Goal: Check status: Verify the current state of an ongoing process or item

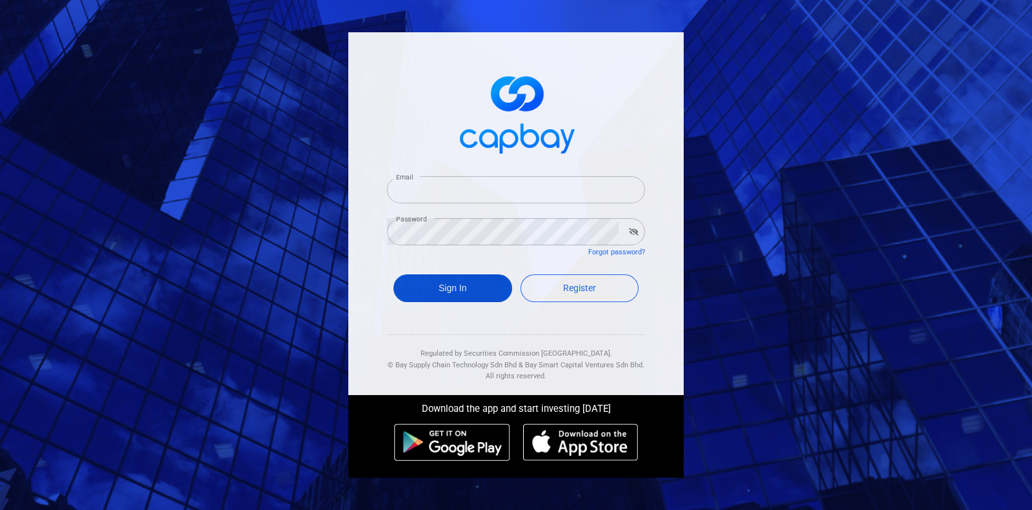
type input "[EMAIL_ADDRESS][DOMAIN_NAME]"
click at [449, 296] on button "Sign In" at bounding box center [452, 288] width 119 height 28
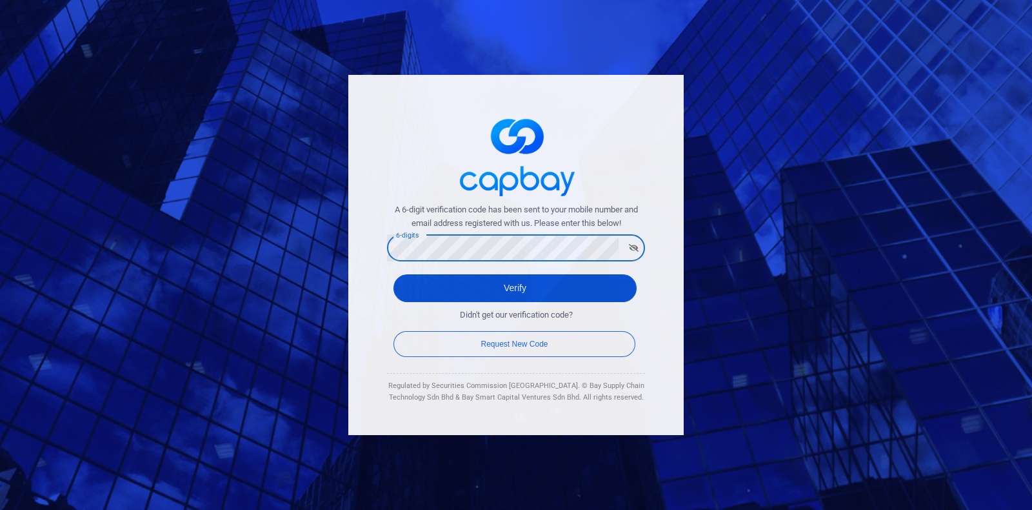
click at [536, 279] on button "Verify" at bounding box center [514, 288] width 243 height 28
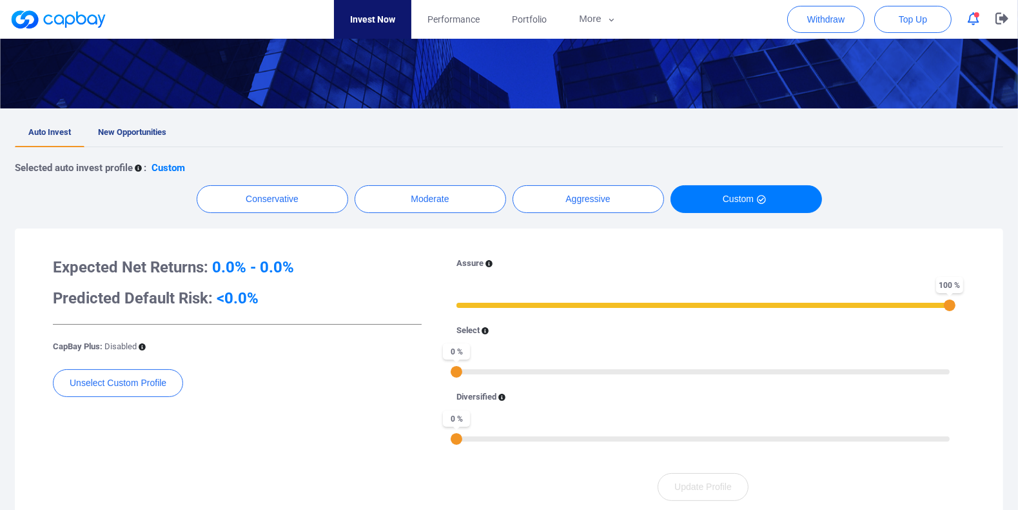
scroll to position [80, 0]
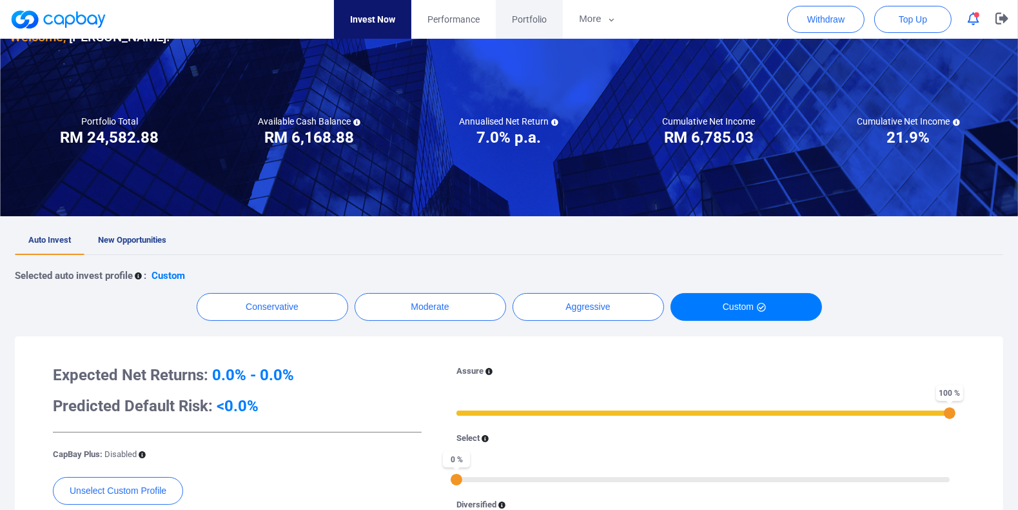
click at [563, 26] on link "Portfolio" at bounding box center [529, 19] width 67 height 39
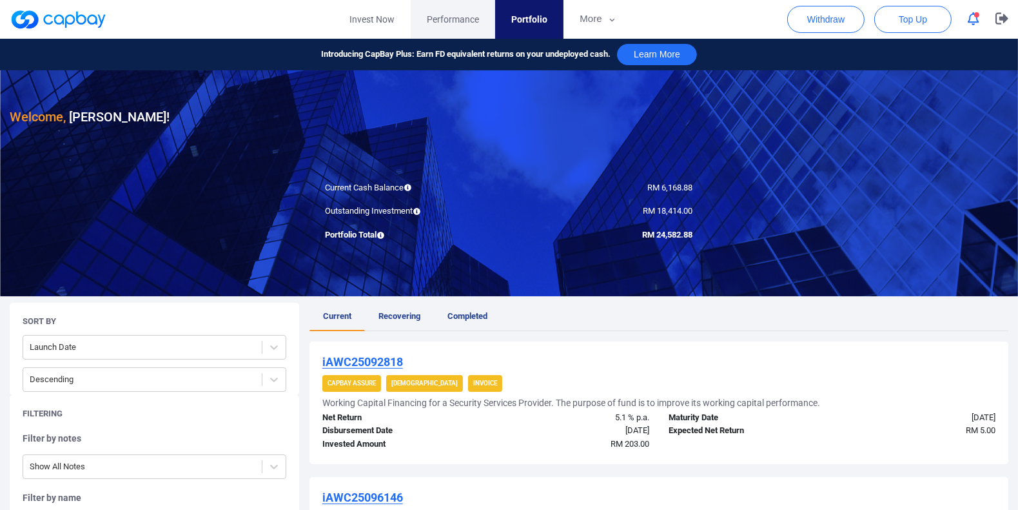
click at [453, 15] on span "Performance" at bounding box center [453, 19] width 52 height 14
